Goal: Information Seeking & Learning: Check status

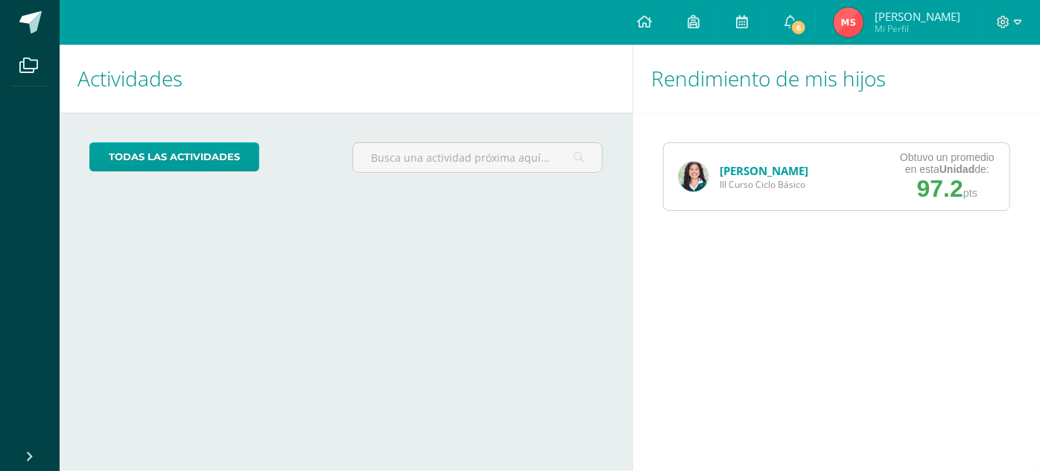
click at [797, 178] on span "III Curso Ciclo Básico" at bounding box center [764, 184] width 89 height 13
click at [788, 164] on link "[PERSON_NAME]" at bounding box center [764, 170] width 89 height 15
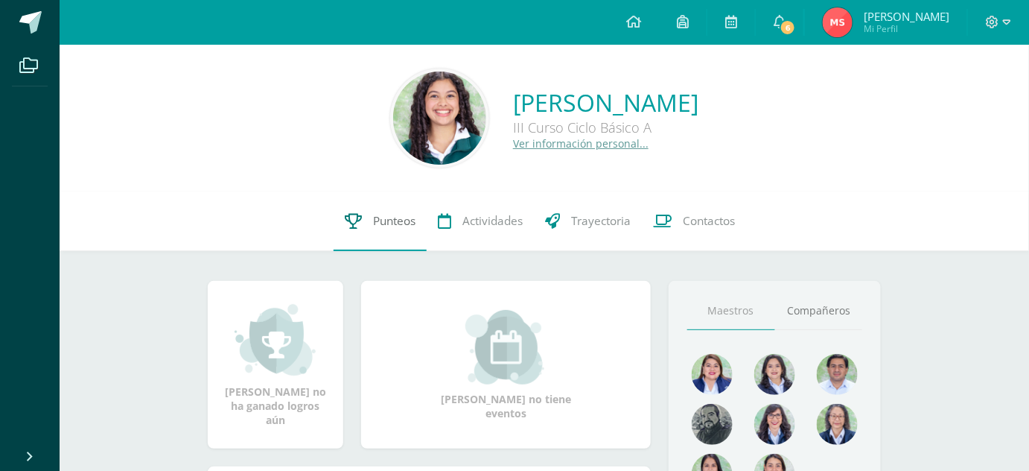
click at [353, 229] on link "Punteos" at bounding box center [380, 221] width 93 height 60
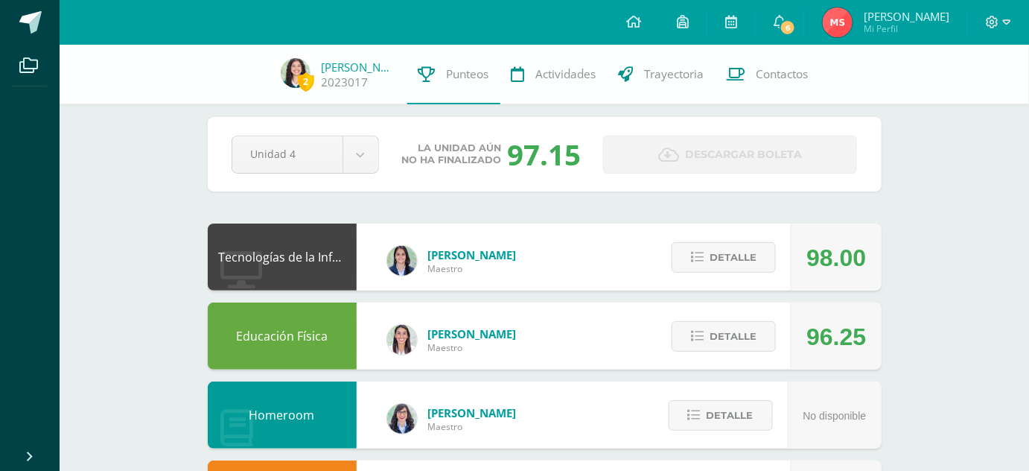
scroll to position [25, 0]
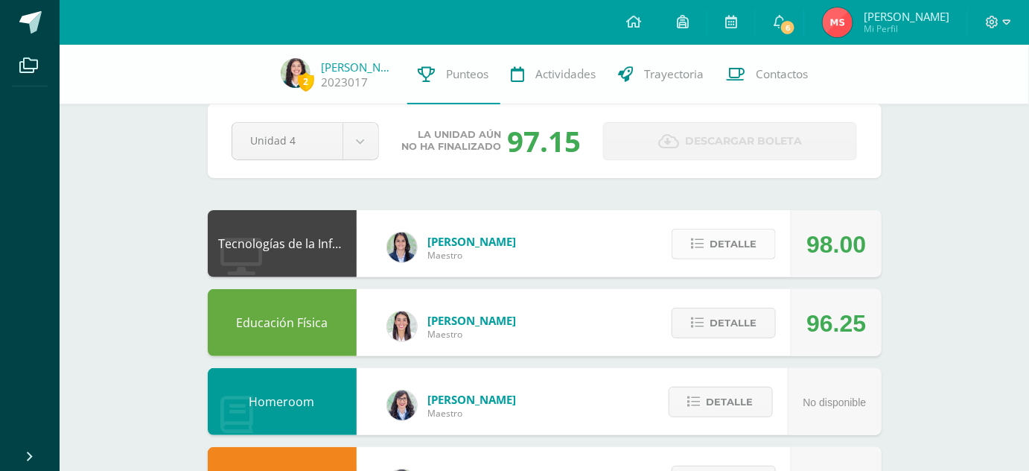
click at [708, 253] on button "Detalle" at bounding box center [724, 244] width 104 height 31
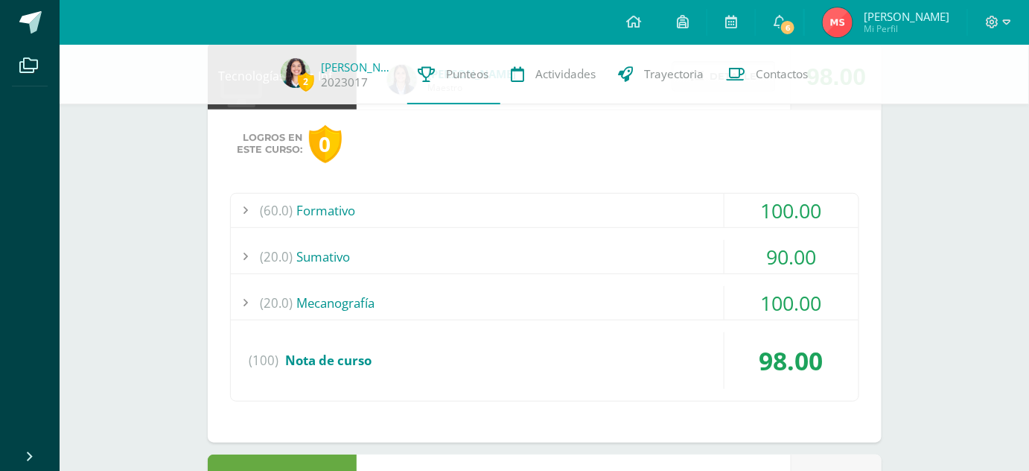
scroll to position [194, 0]
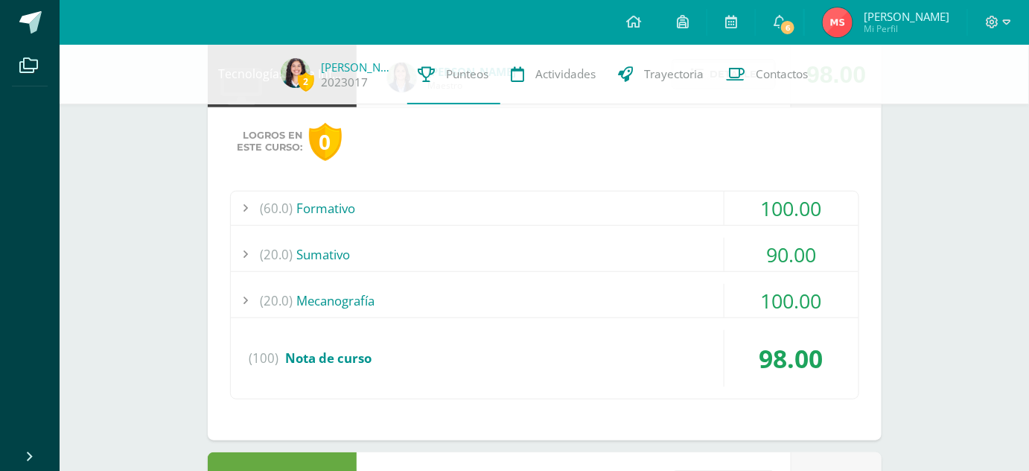
click at [572, 191] on div "(60.0) Formativo" at bounding box center [545, 208] width 628 height 34
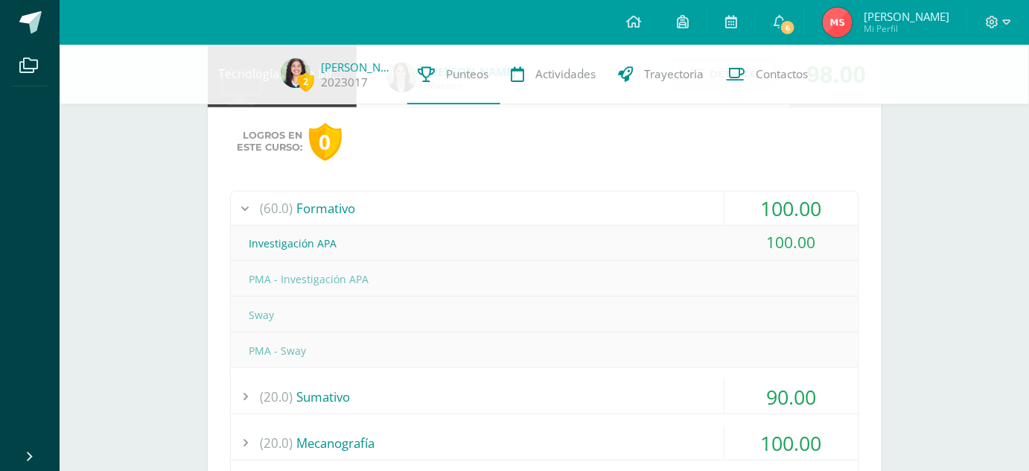
click at [560, 206] on div "(60.0) Formativo" at bounding box center [545, 208] width 628 height 34
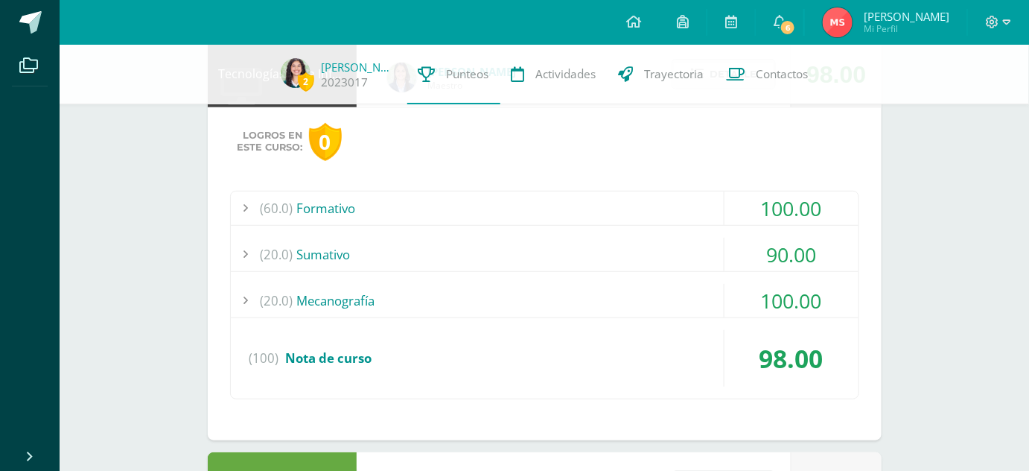
click at [518, 260] on div "(20.0) Sumativo" at bounding box center [545, 255] width 628 height 34
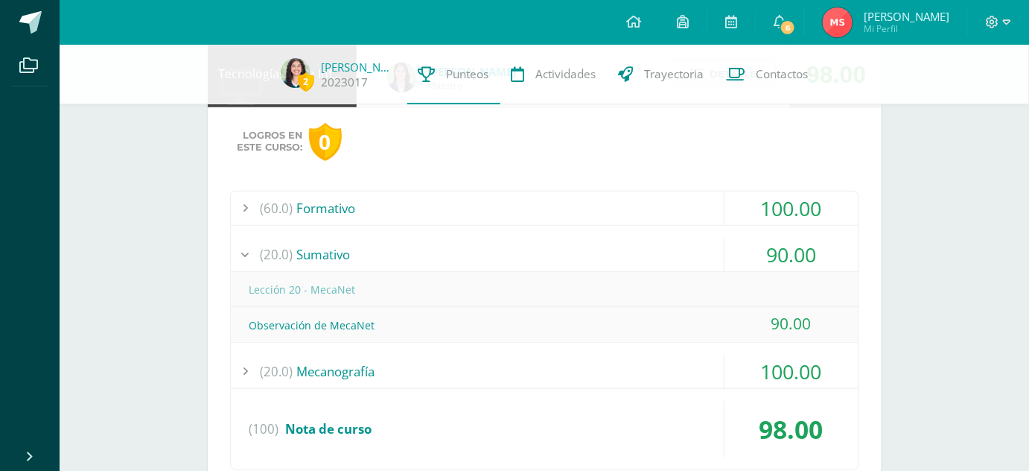
click at [499, 250] on div "(20.0) Sumativo" at bounding box center [545, 255] width 628 height 34
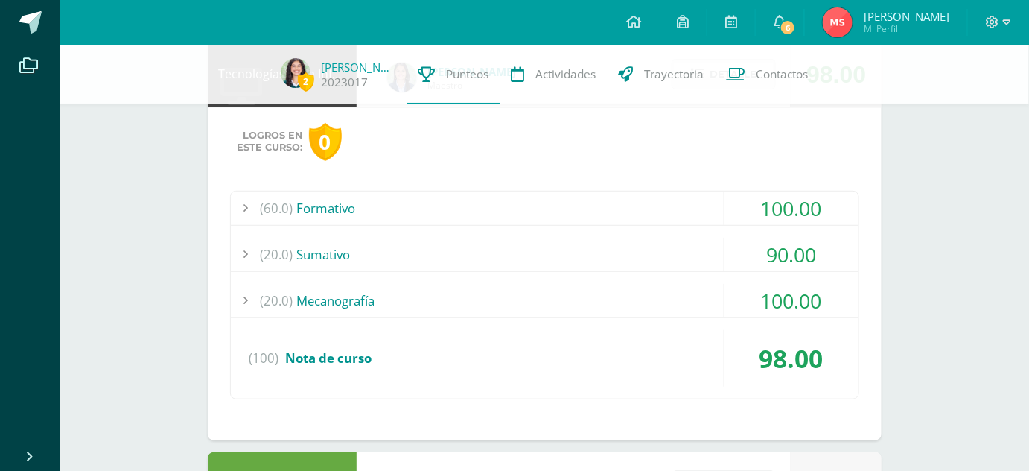
click at [475, 247] on div "(20.0) Sumativo" at bounding box center [545, 255] width 628 height 34
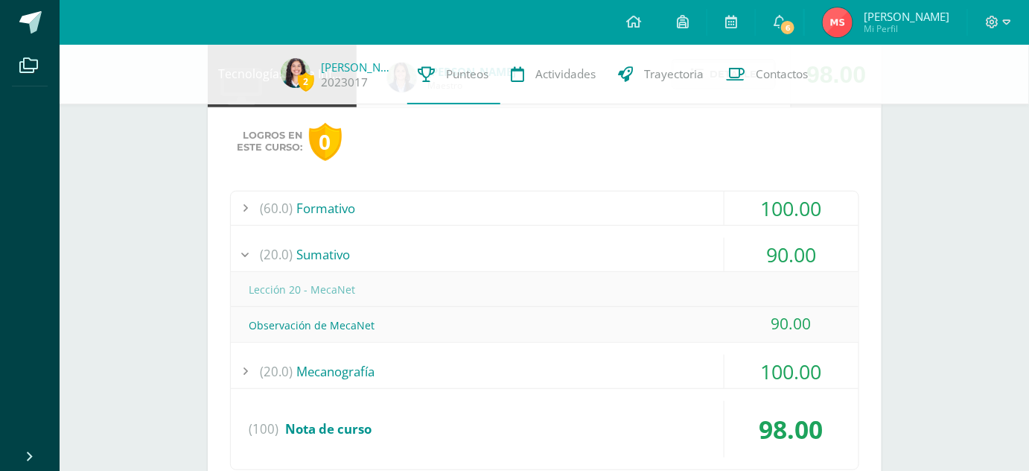
drag, startPoint x: 477, startPoint y: 248, endPoint x: 440, endPoint y: 264, distance: 39.7
click at [440, 264] on div "(20.0) Sumativo" at bounding box center [545, 255] width 628 height 34
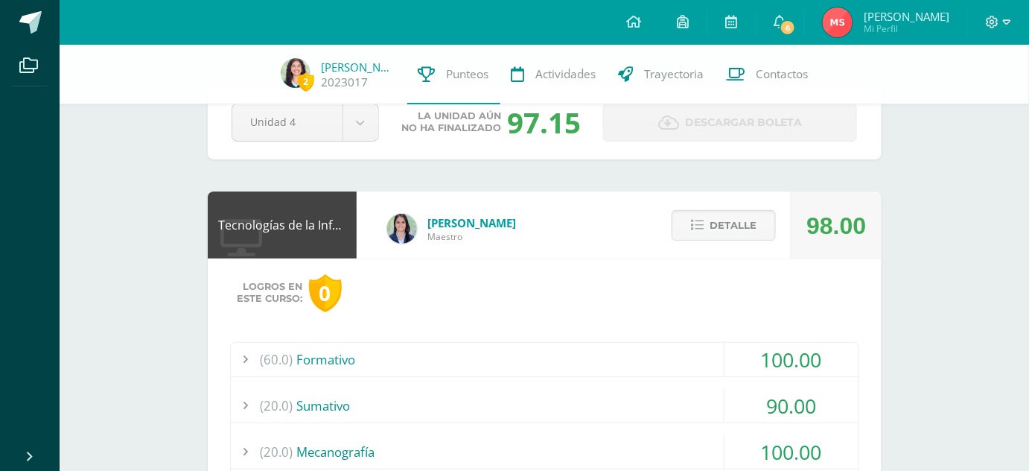
scroll to position [41, 0]
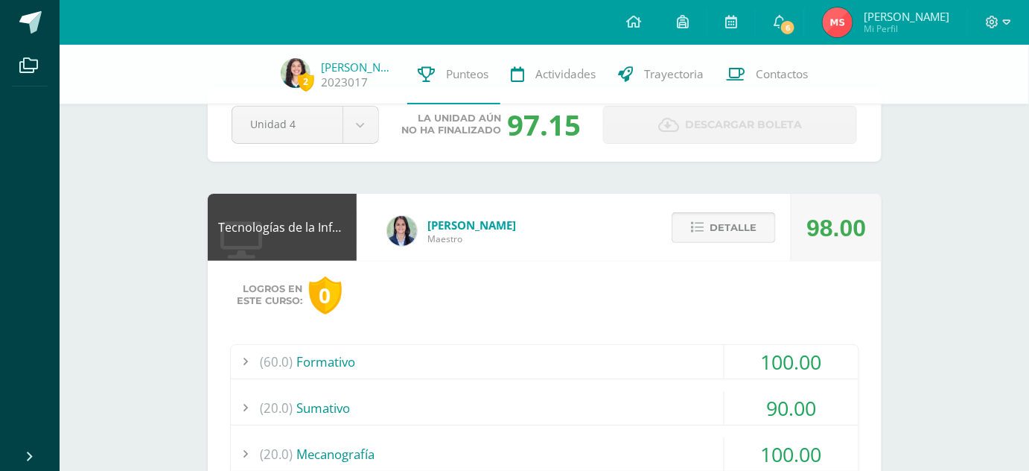
click at [721, 232] on span "Detalle" at bounding box center [733, 228] width 47 height 28
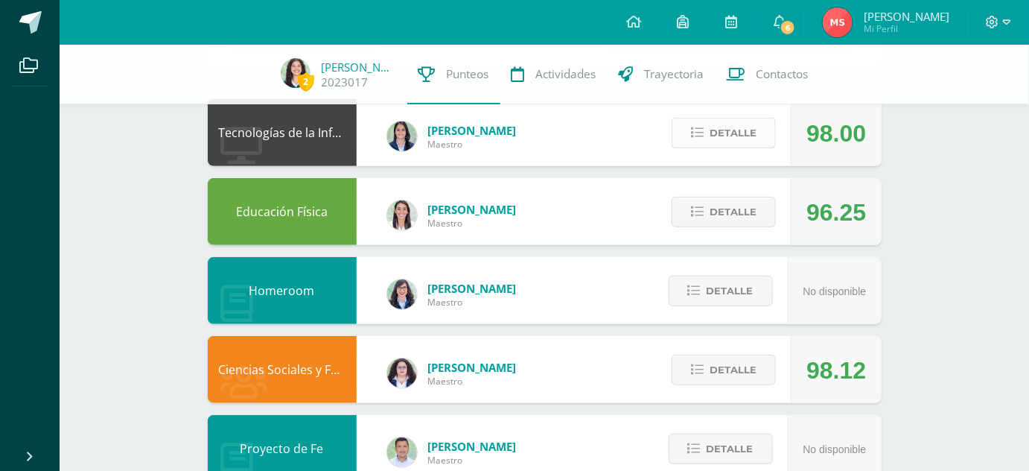
scroll to position [137, 0]
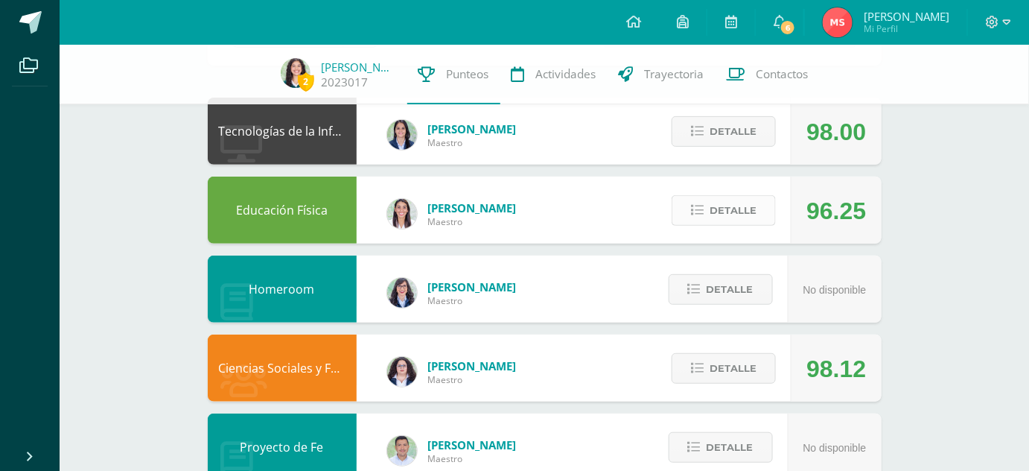
click at [713, 198] on span "Detalle" at bounding box center [733, 211] width 47 height 28
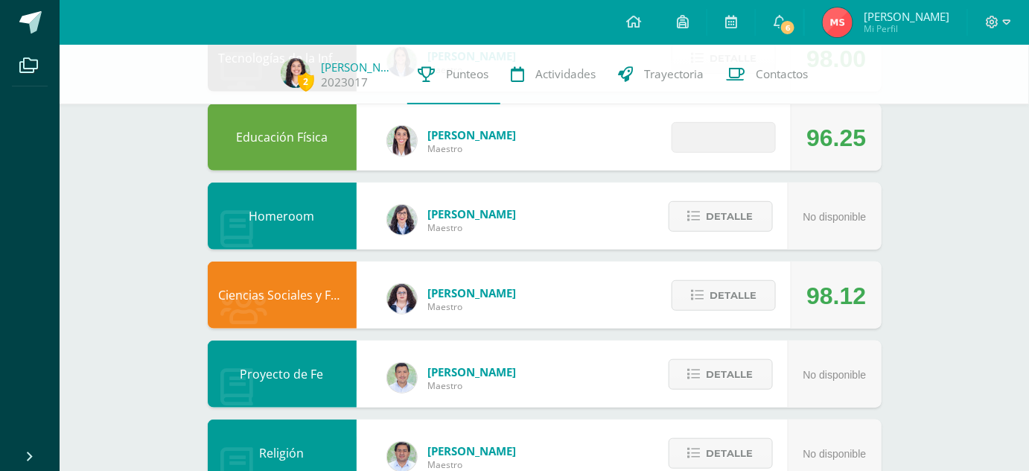
scroll to position [212, 0]
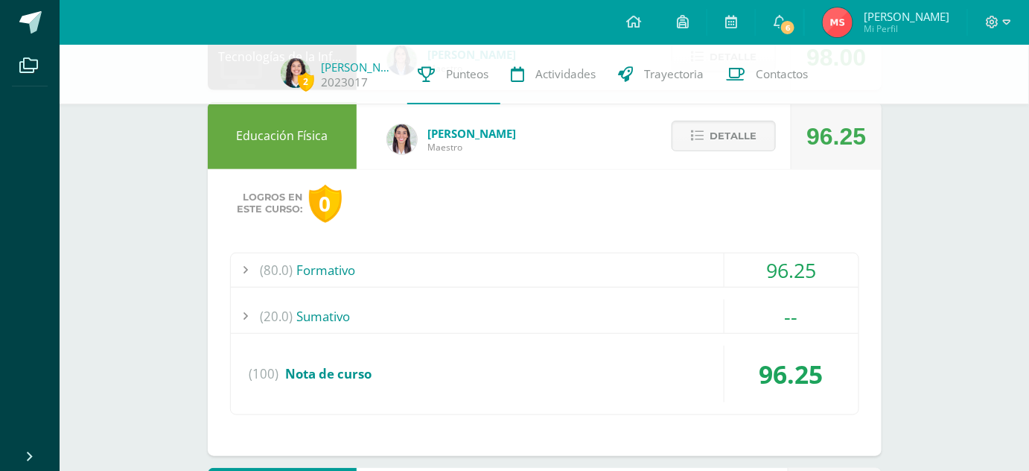
click at [644, 267] on div "(80.0) Formativo" at bounding box center [545, 270] width 628 height 34
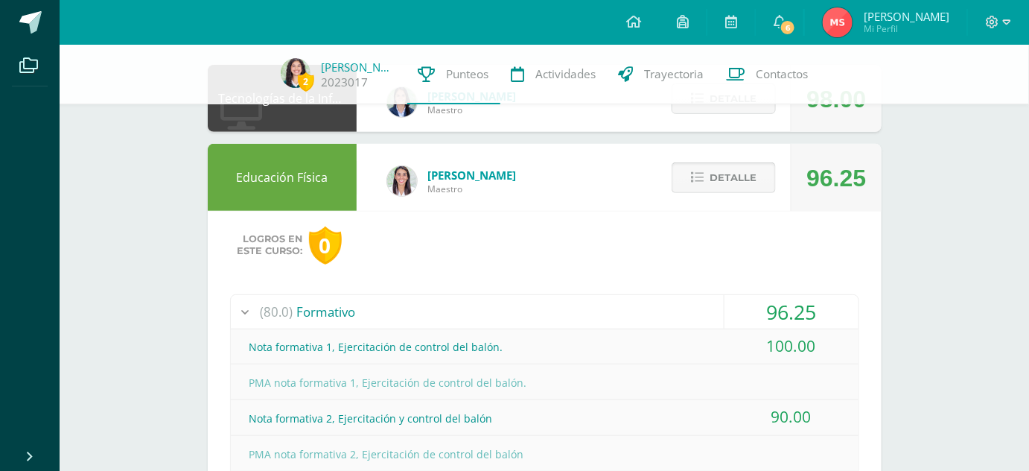
click at [739, 171] on span "Detalle" at bounding box center [733, 178] width 47 height 28
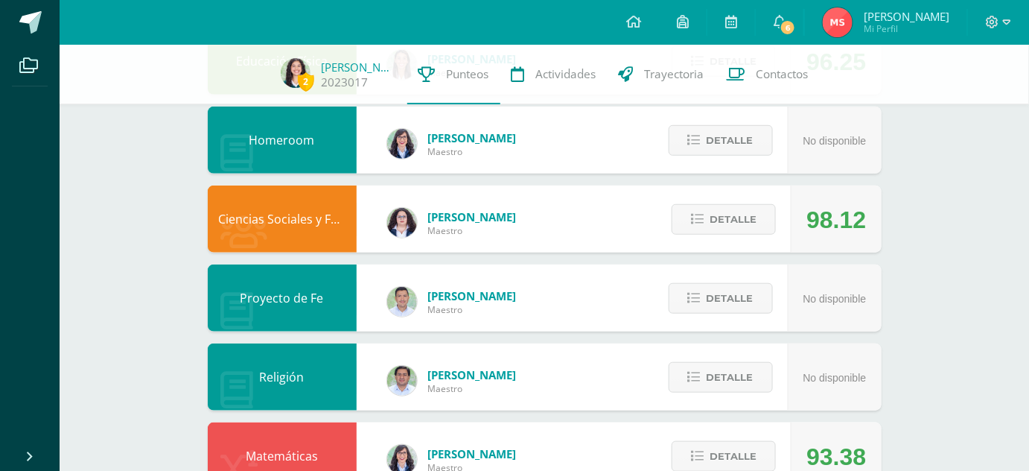
scroll to position [299, 0]
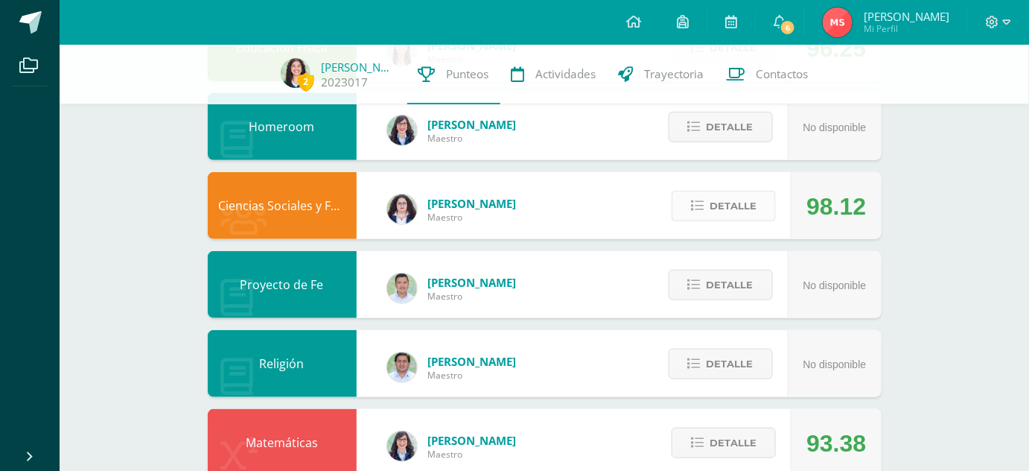
click at [707, 215] on button "Detalle" at bounding box center [724, 206] width 104 height 31
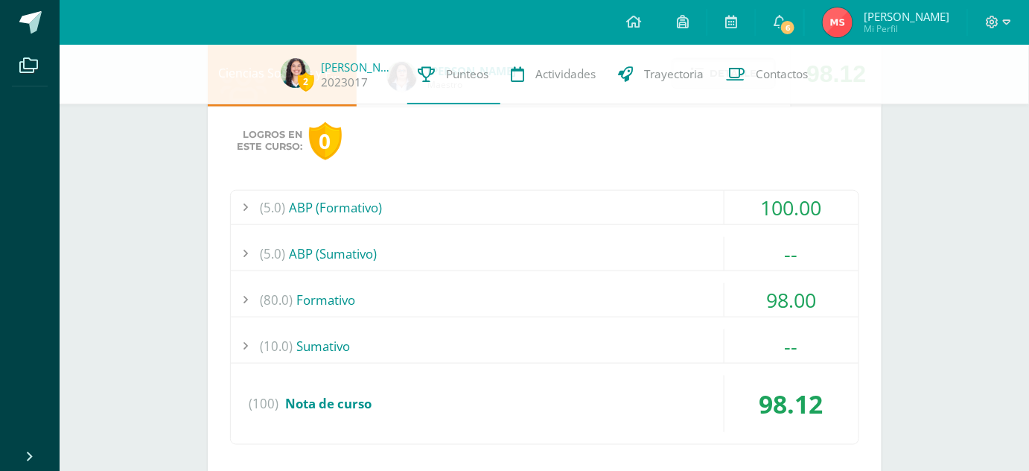
click at [609, 283] on div "(80.0) Formativo" at bounding box center [545, 300] width 628 height 34
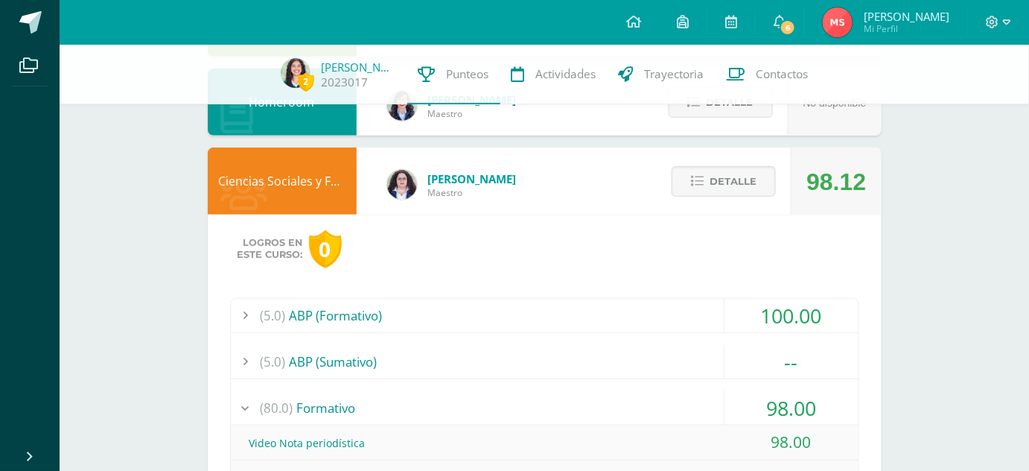
scroll to position [322, 0]
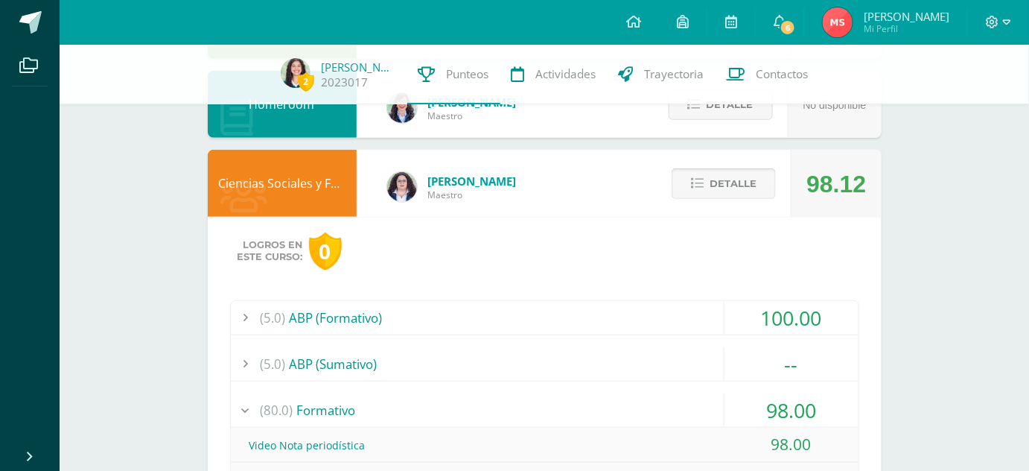
click at [711, 189] on button "Detalle" at bounding box center [724, 183] width 104 height 31
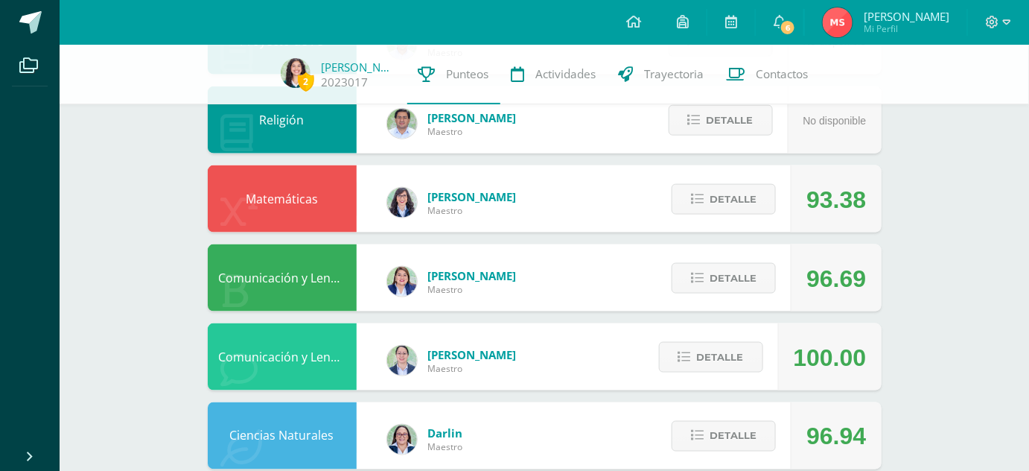
scroll to position [552, 0]
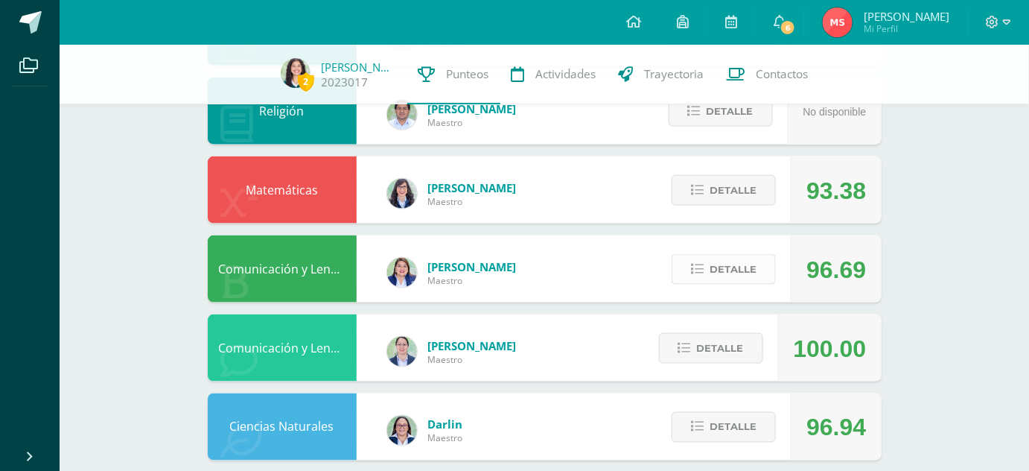
click at [715, 267] on span "Detalle" at bounding box center [733, 270] width 47 height 28
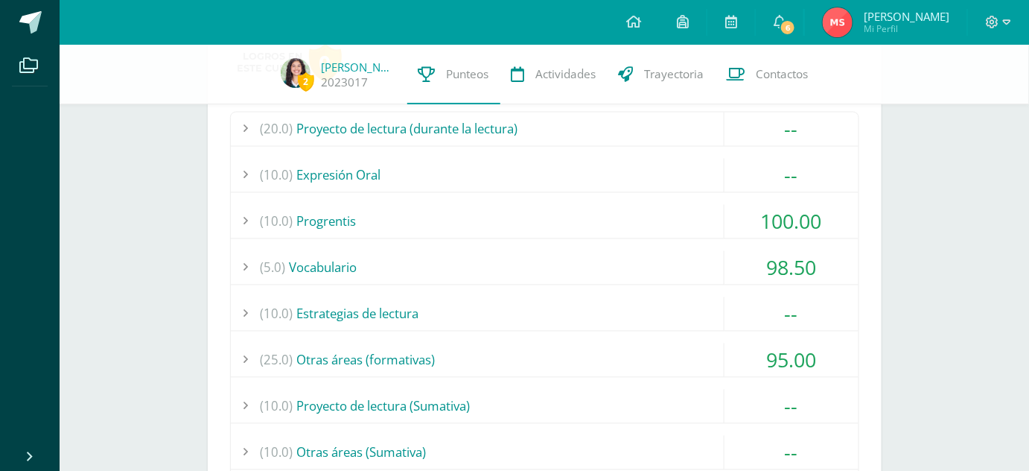
click at [600, 268] on div "(5.0) Vocabulario" at bounding box center [545, 268] width 628 height 34
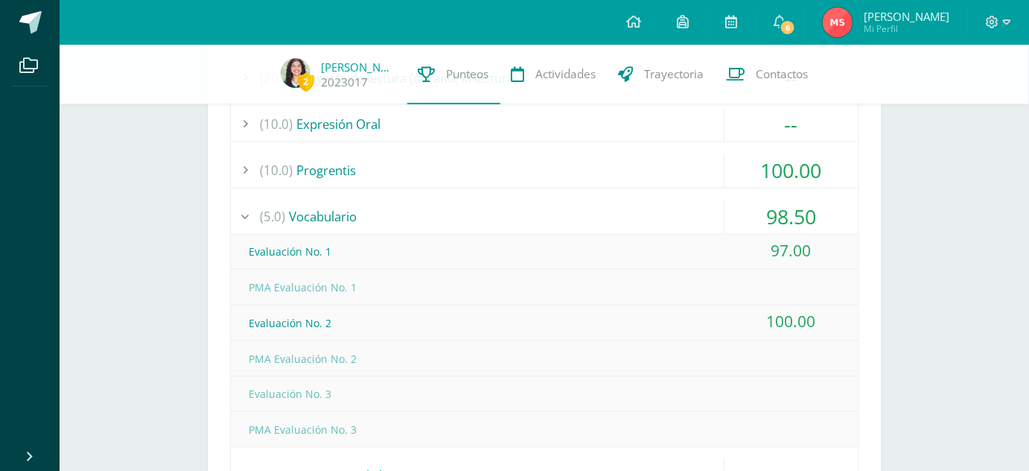
scroll to position [876, 0]
click at [548, 206] on div "(5.0) Vocabulario" at bounding box center [545, 218] width 628 height 34
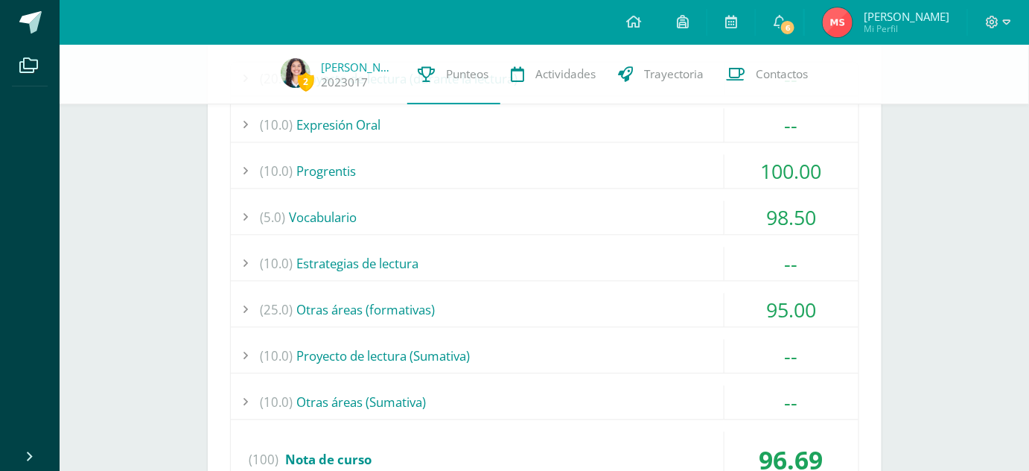
click at [521, 172] on div "(10.0) Progrentis" at bounding box center [545, 172] width 628 height 34
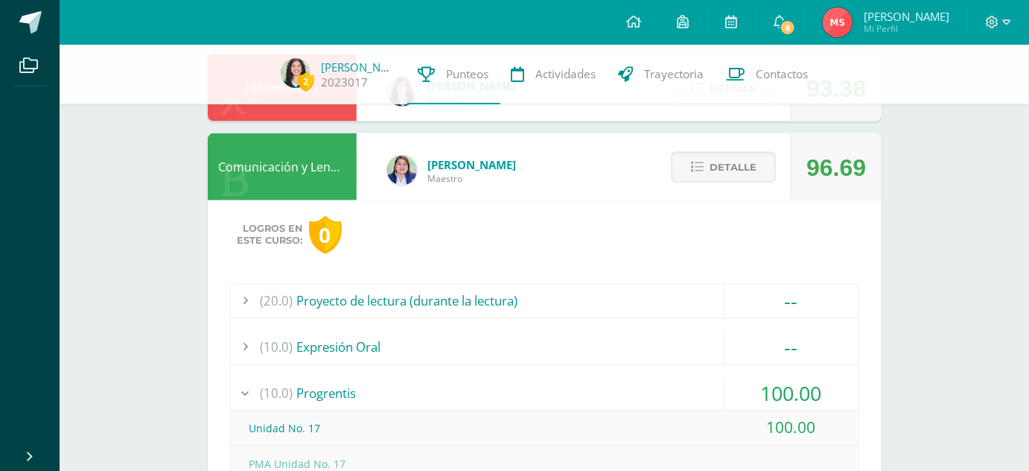
scroll to position [639, 0]
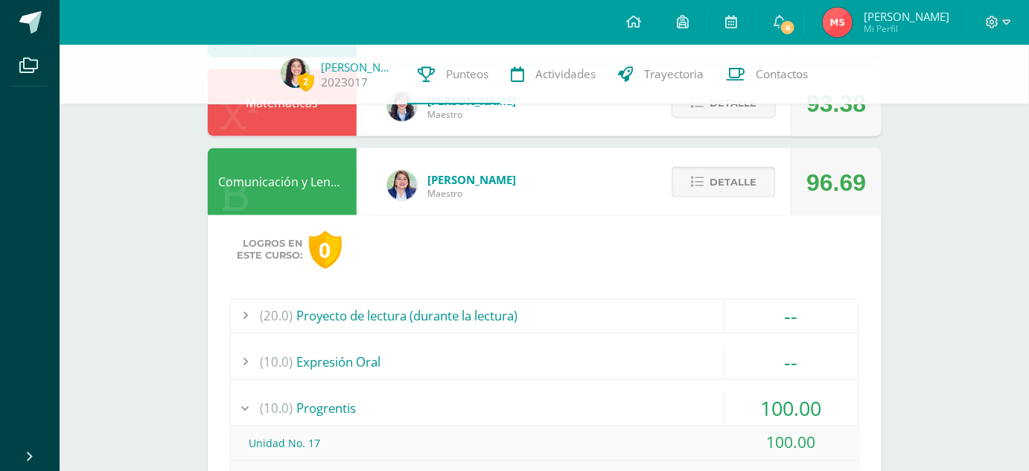
click at [717, 178] on span "Detalle" at bounding box center [733, 182] width 47 height 28
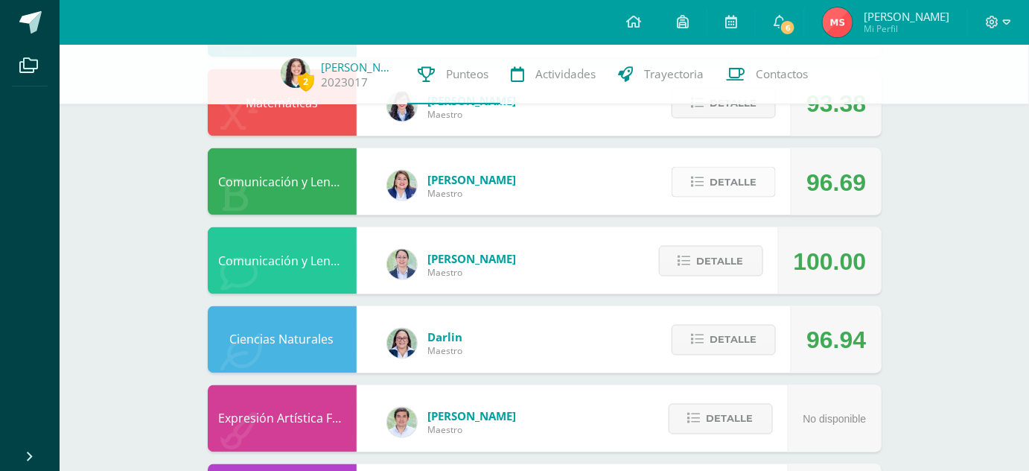
click at [717, 178] on span "Detalle" at bounding box center [733, 182] width 47 height 28
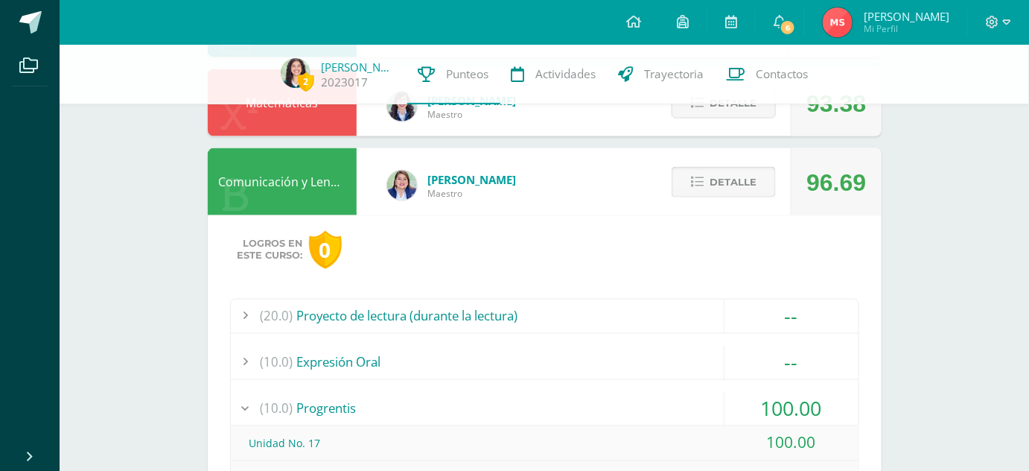
click at [699, 188] on icon at bounding box center [697, 182] width 13 height 13
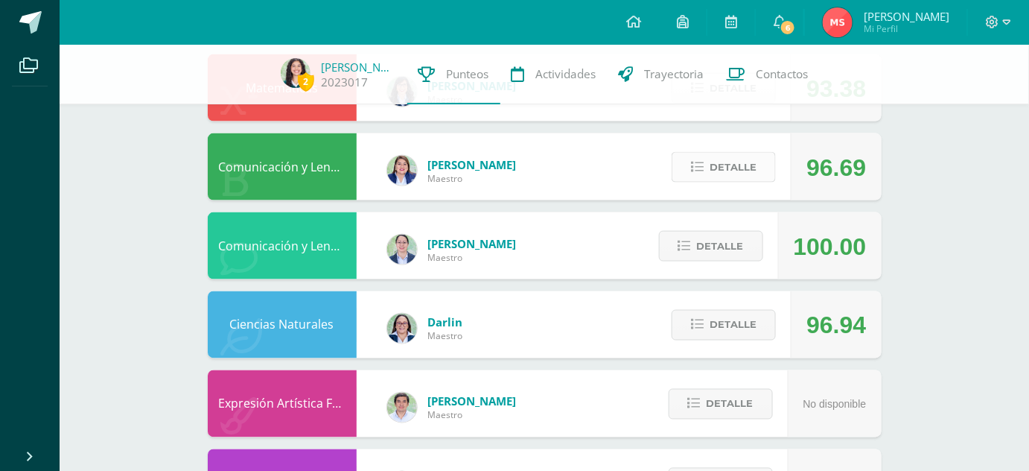
scroll to position [656, 0]
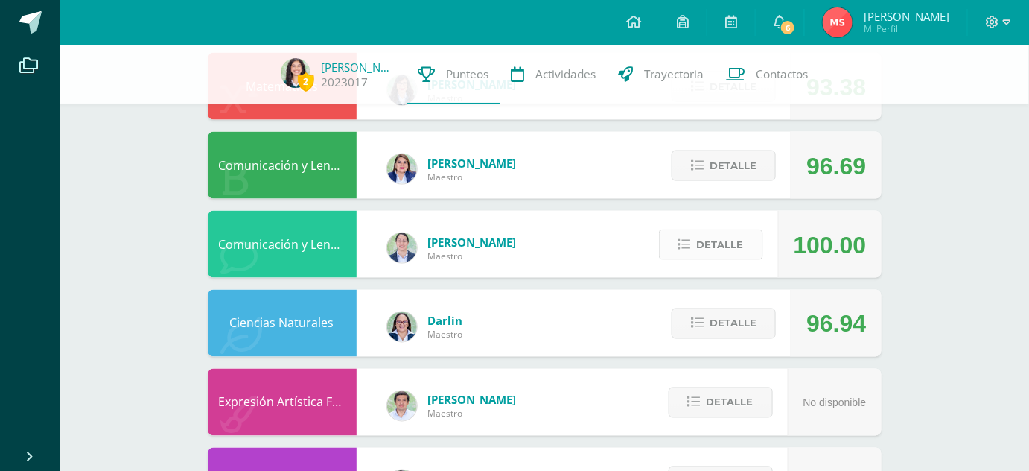
click at [685, 247] on icon at bounding box center [685, 244] width 13 height 13
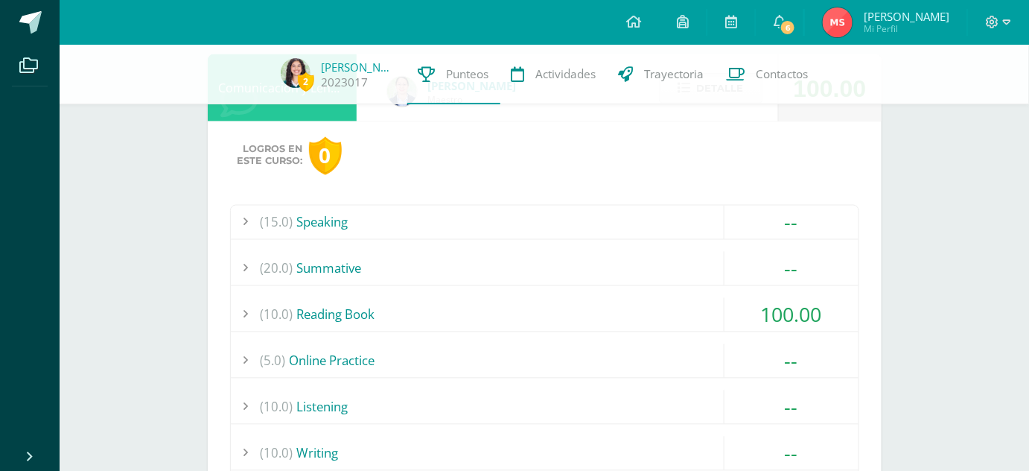
scroll to position [882, 0]
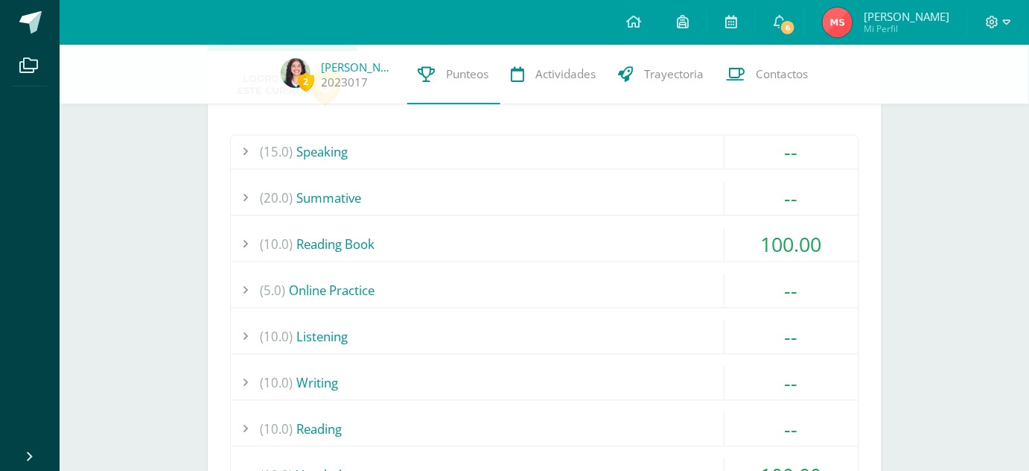
click at [631, 243] on div "(10.0) Reading Book" at bounding box center [545, 245] width 628 height 34
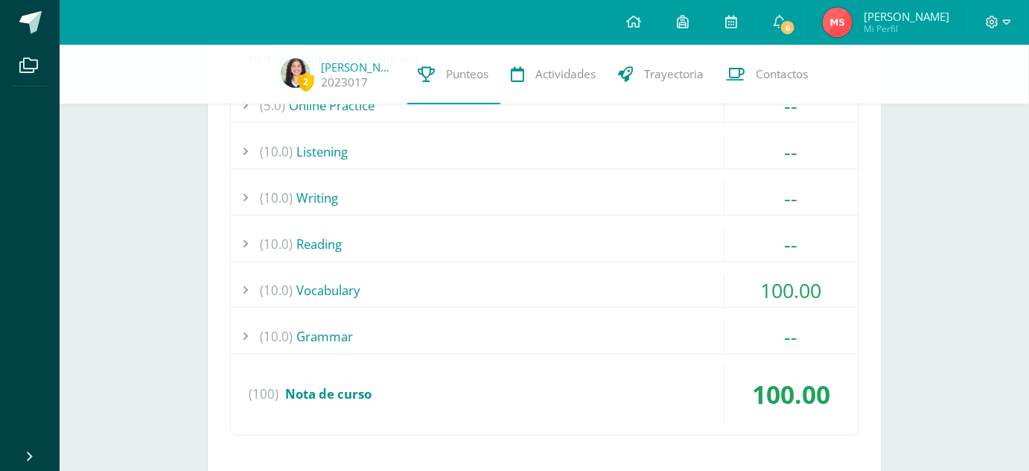
click at [579, 282] on div "(10.0) Vocabulary" at bounding box center [545, 290] width 628 height 34
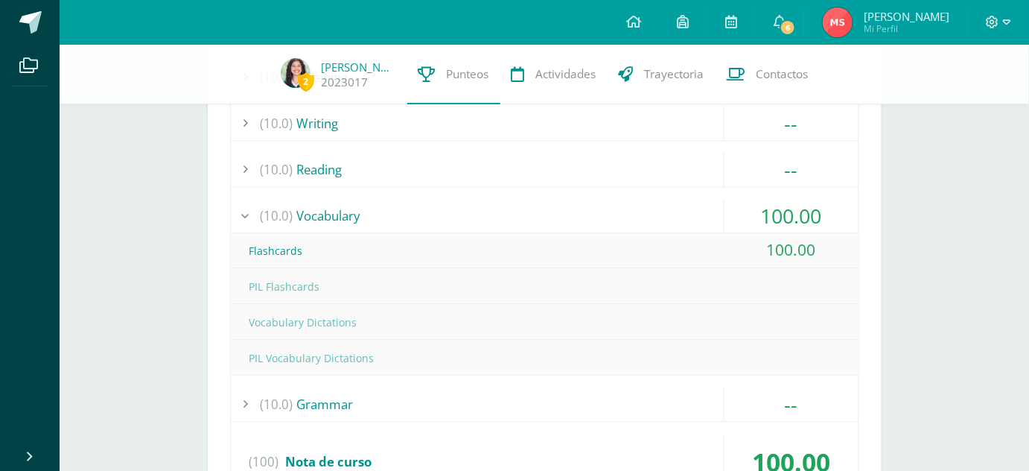
click at [522, 214] on div "(10.0) Vocabulary" at bounding box center [545, 216] width 628 height 34
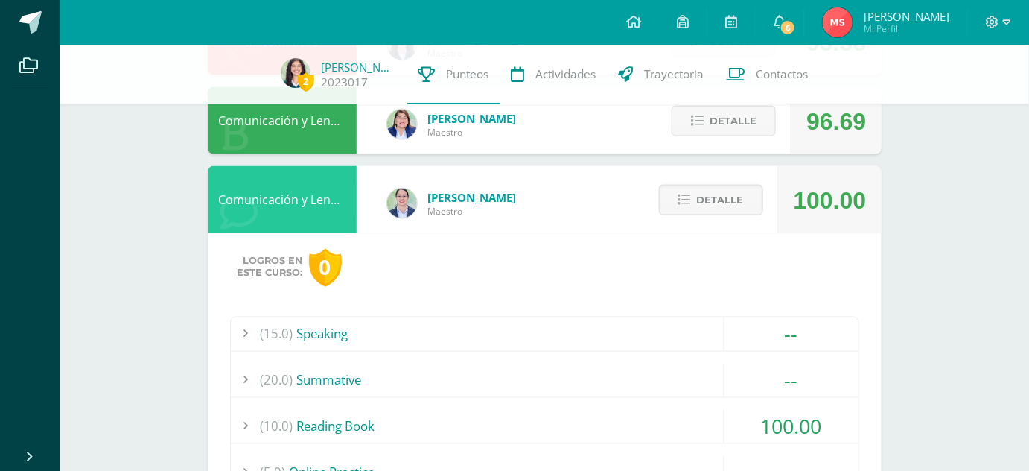
scroll to position [695, 0]
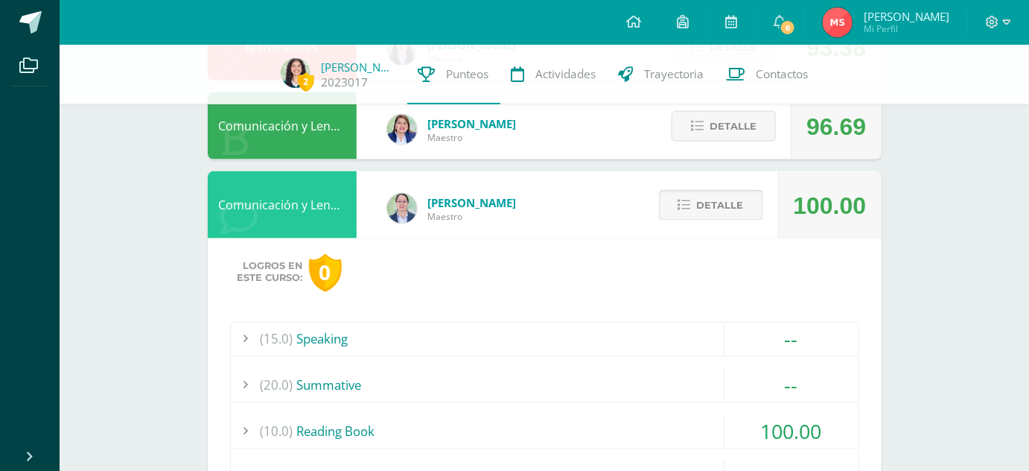
click at [703, 206] on span "Detalle" at bounding box center [720, 205] width 47 height 28
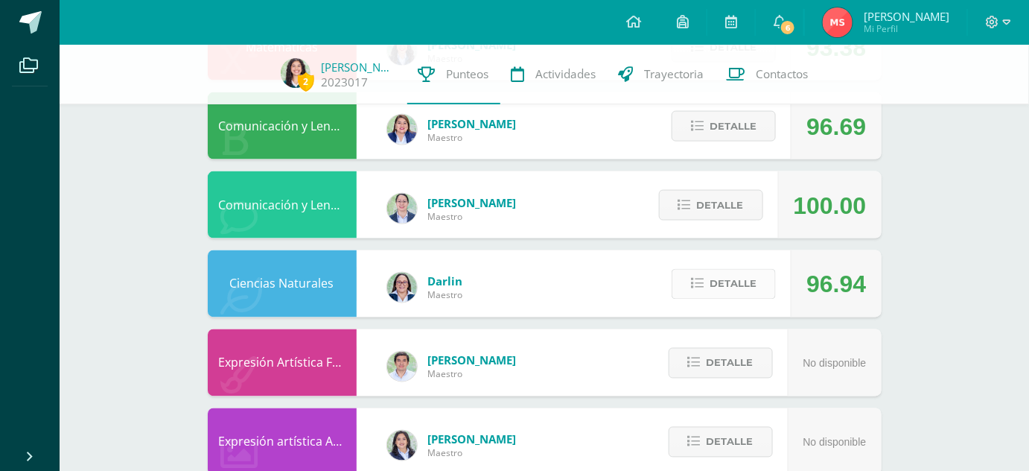
click at [704, 284] on icon at bounding box center [697, 284] width 13 height 13
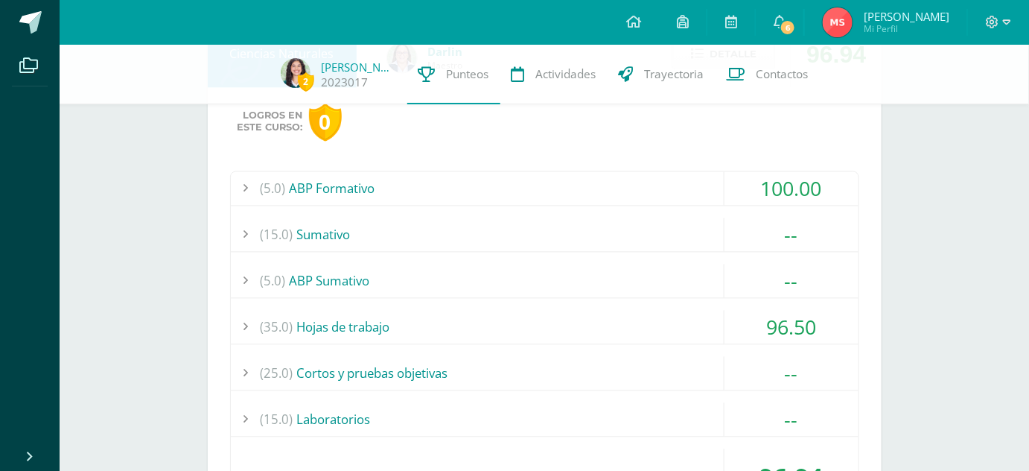
scroll to position [927, 0]
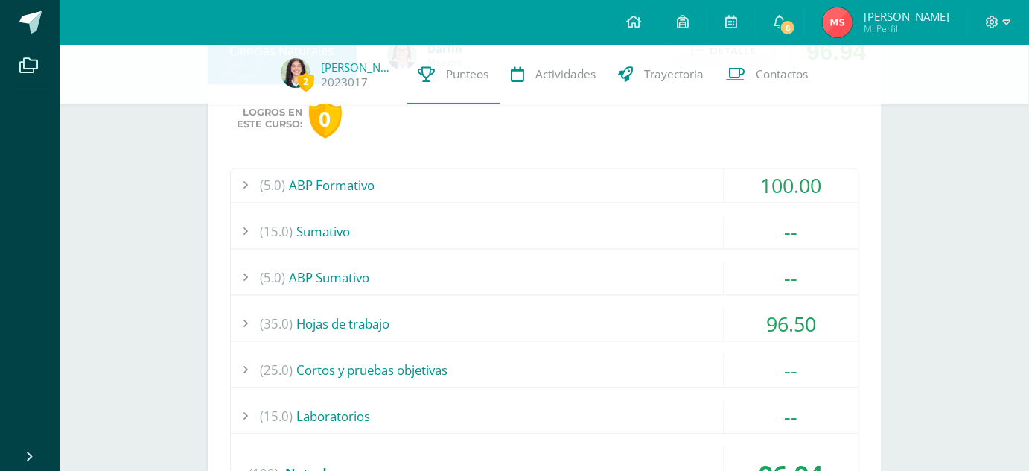
click at [682, 293] on div "(5.0) ABP Sumativo --" at bounding box center [545, 278] width 628 height 34
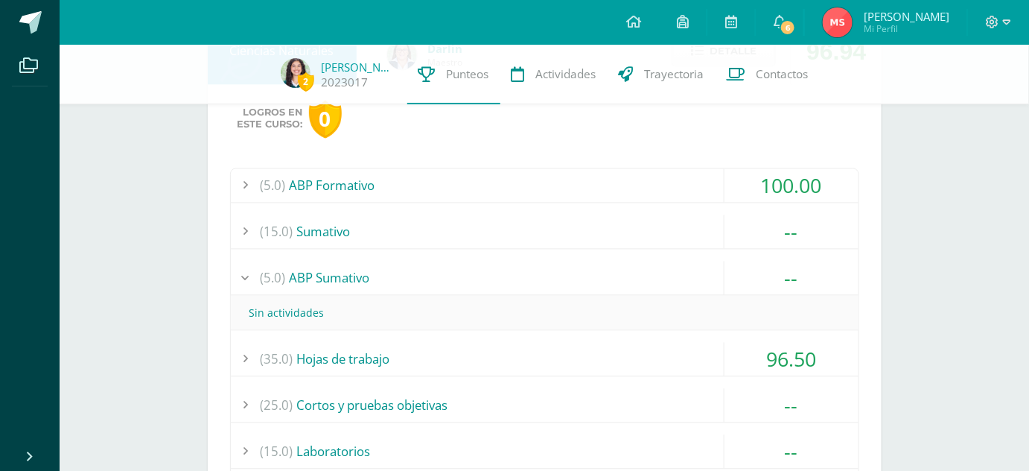
click at [622, 204] on div "(5.0) ABP Formativo 100.00 Ficha Técnica ABP 100.00" at bounding box center [544, 359] width 629 height 383
click at [607, 178] on div "(5.0) ABP Formativo" at bounding box center [545, 186] width 628 height 34
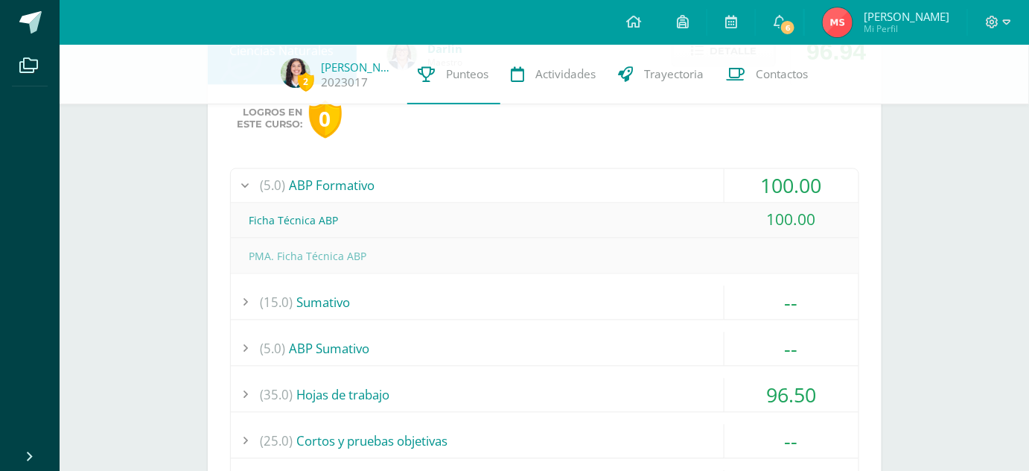
click at [608, 179] on div "(5.0) ABP Formativo" at bounding box center [545, 186] width 628 height 34
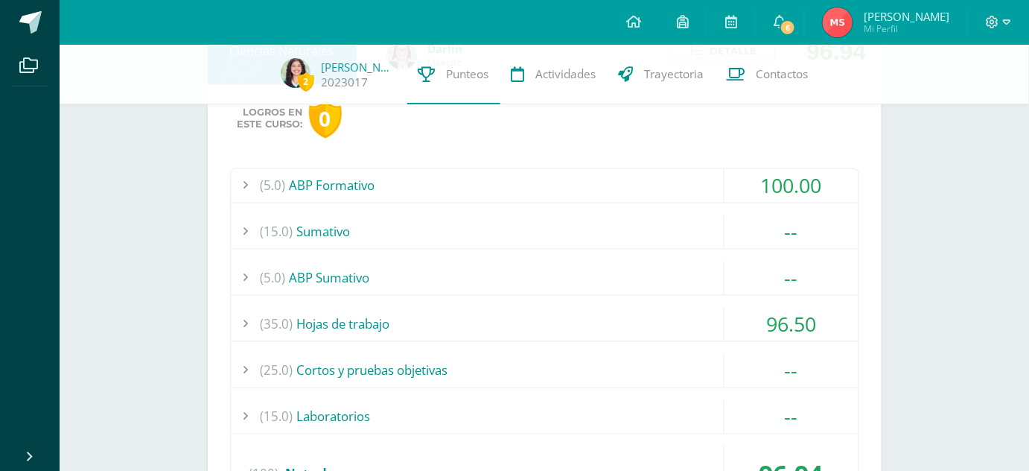
click at [560, 329] on div "(35.0) Hojas de trabajo" at bounding box center [545, 325] width 628 height 34
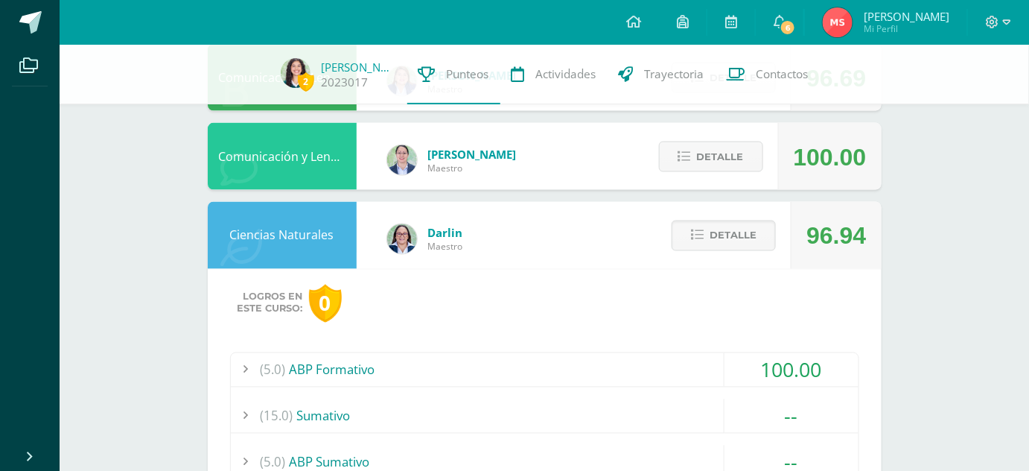
scroll to position [740, 0]
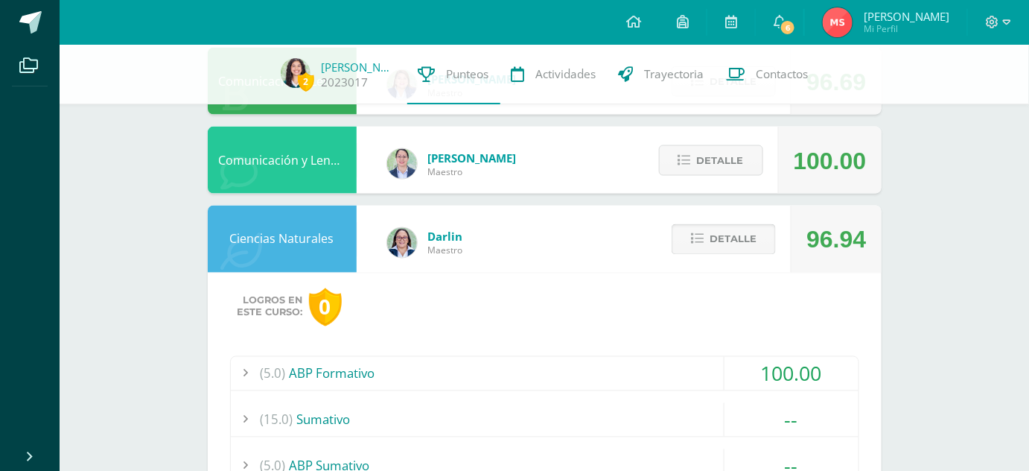
click at [711, 232] on button "Detalle" at bounding box center [724, 239] width 104 height 31
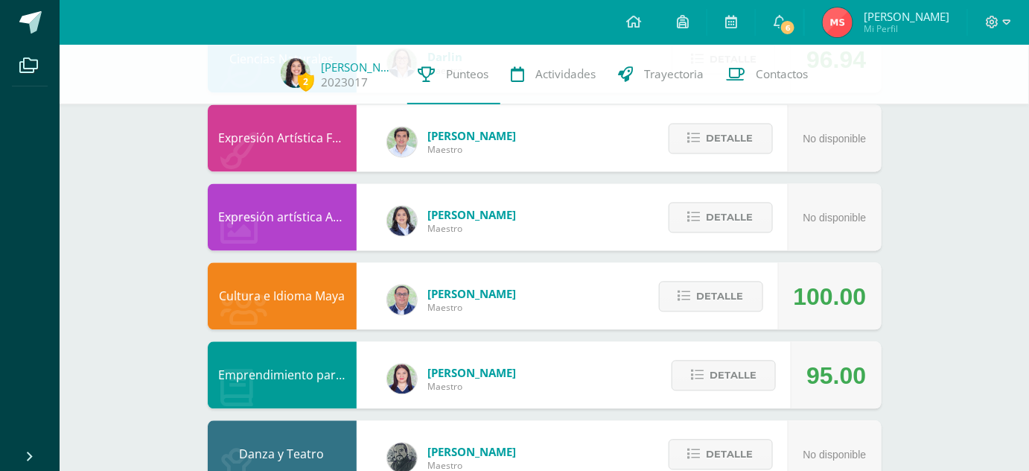
scroll to position [966, 0]
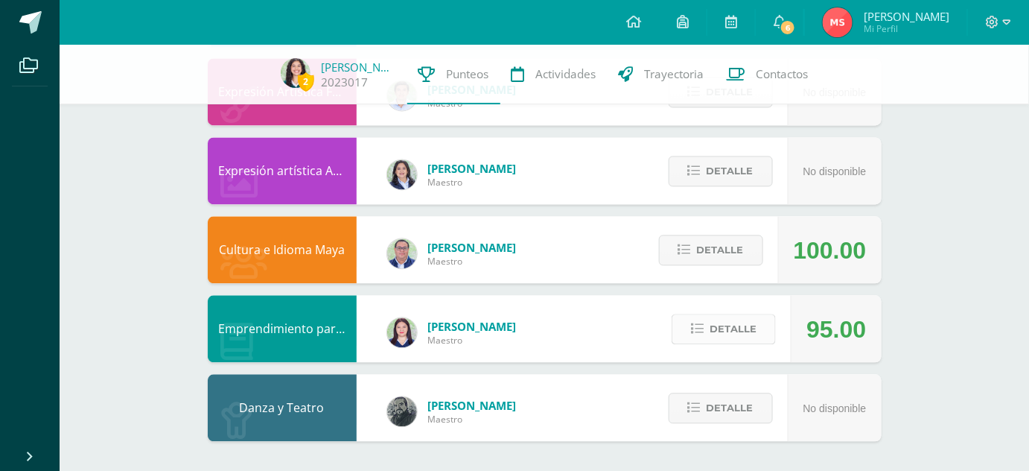
click at [703, 334] on icon at bounding box center [697, 329] width 13 height 13
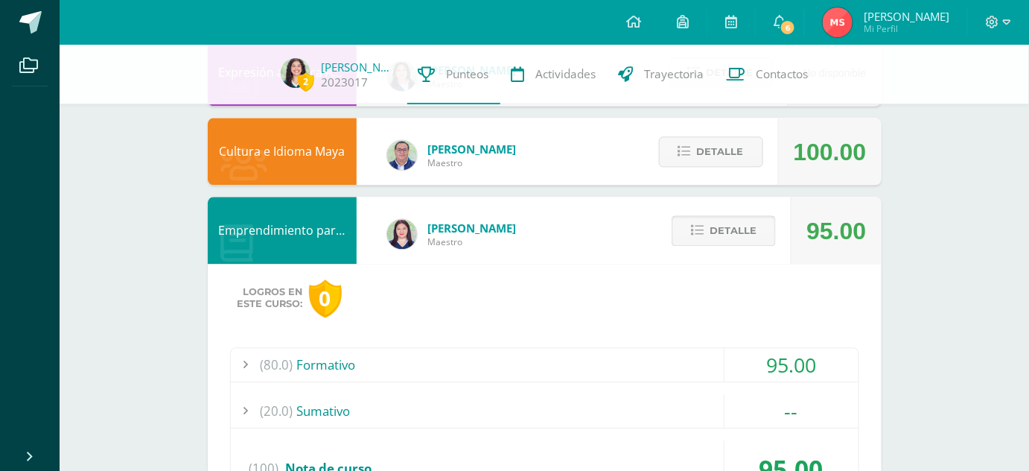
click at [711, 231] on button "Detalle" at bounding box center [724, 230] width 104 height 31
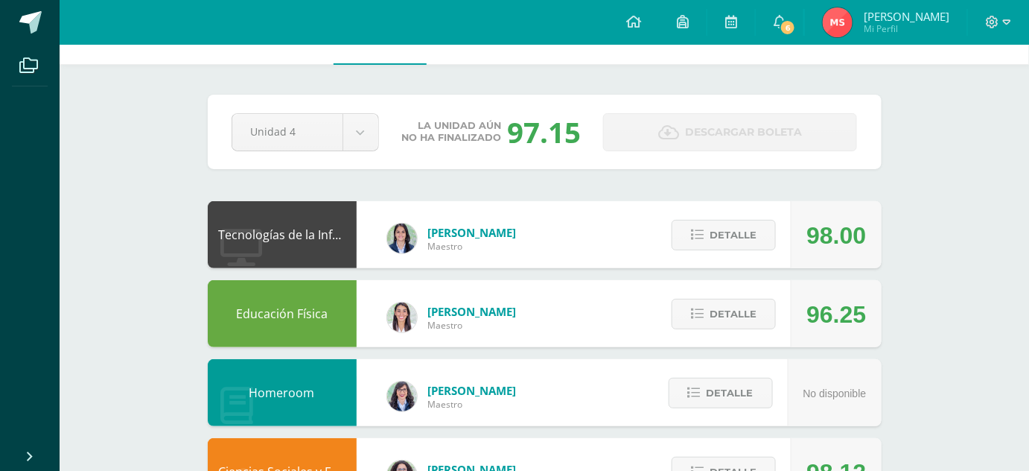
scroll to position [0, 0]
